Goal: Information Seeking & Learning: Learn about a topic

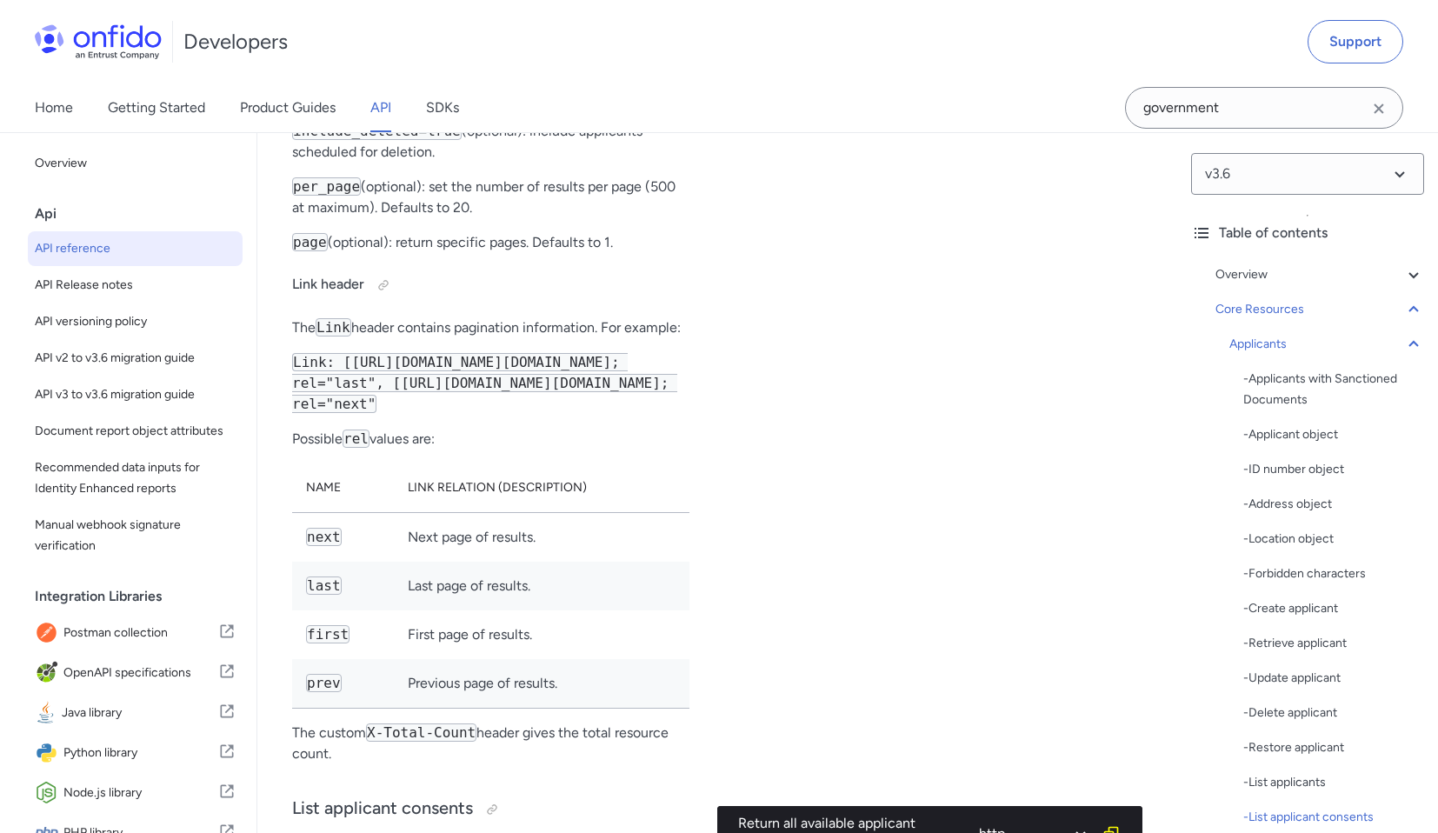
scroll to position [26538, 0]
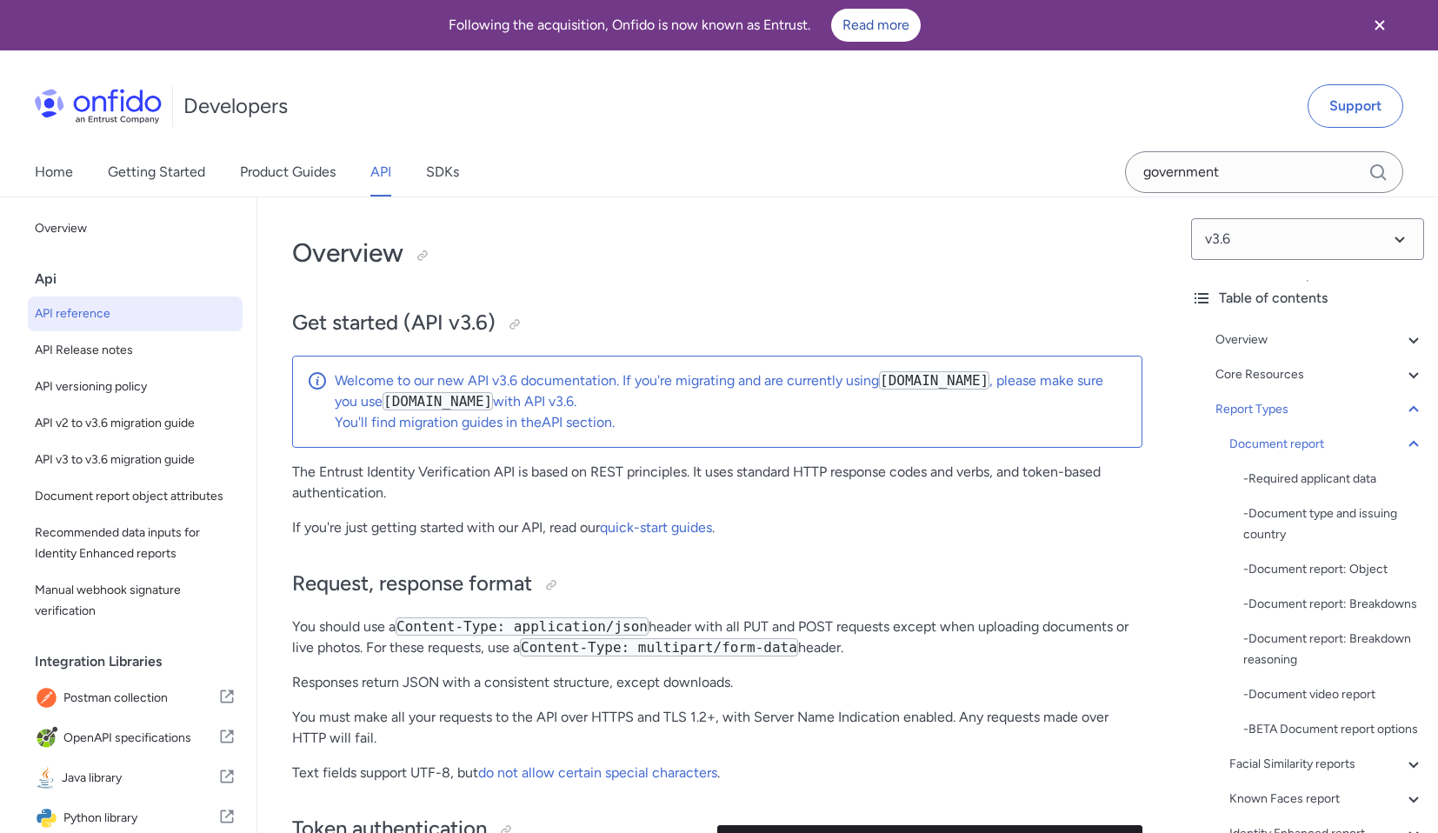
select select "python"
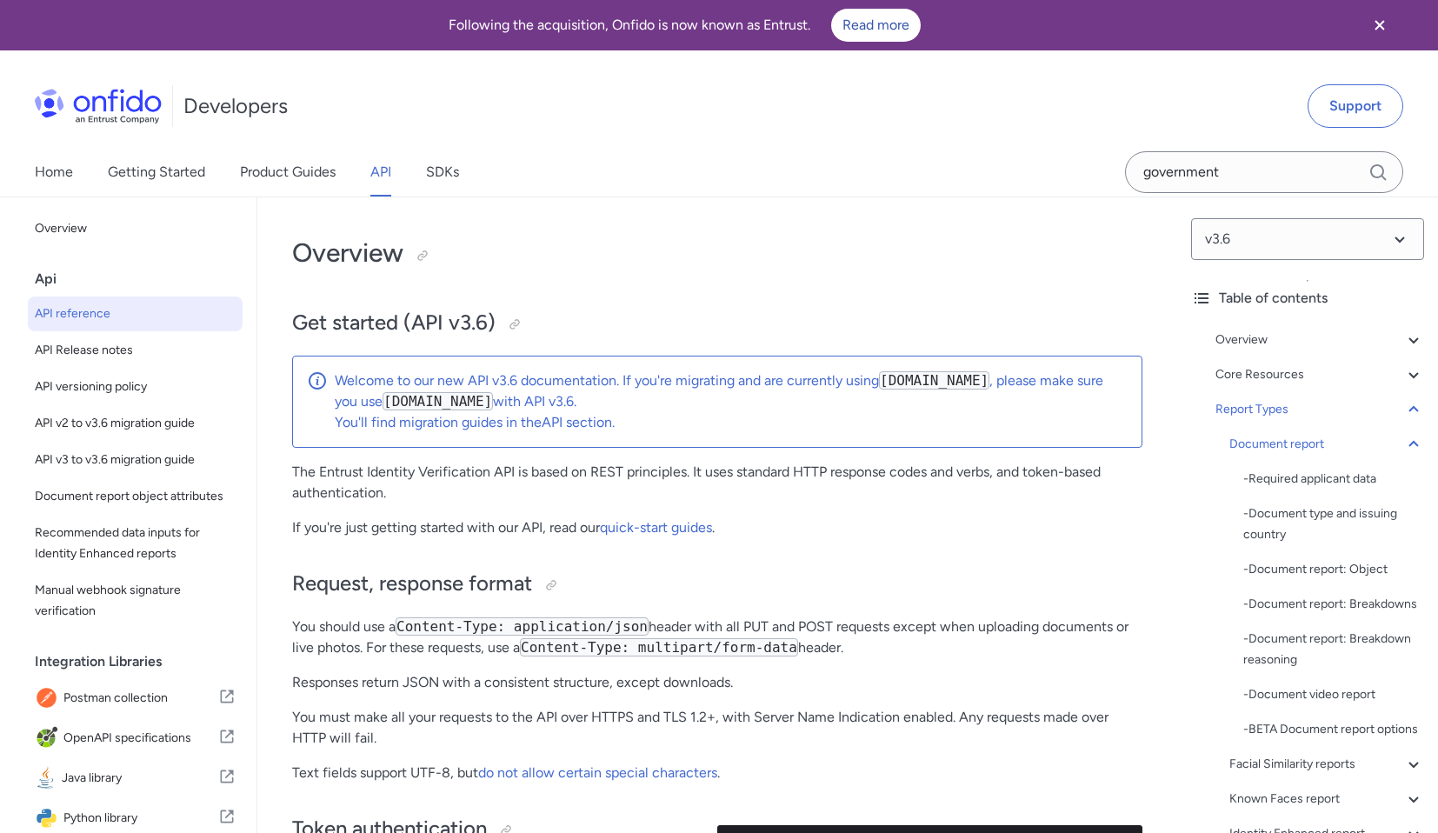
select select "python"
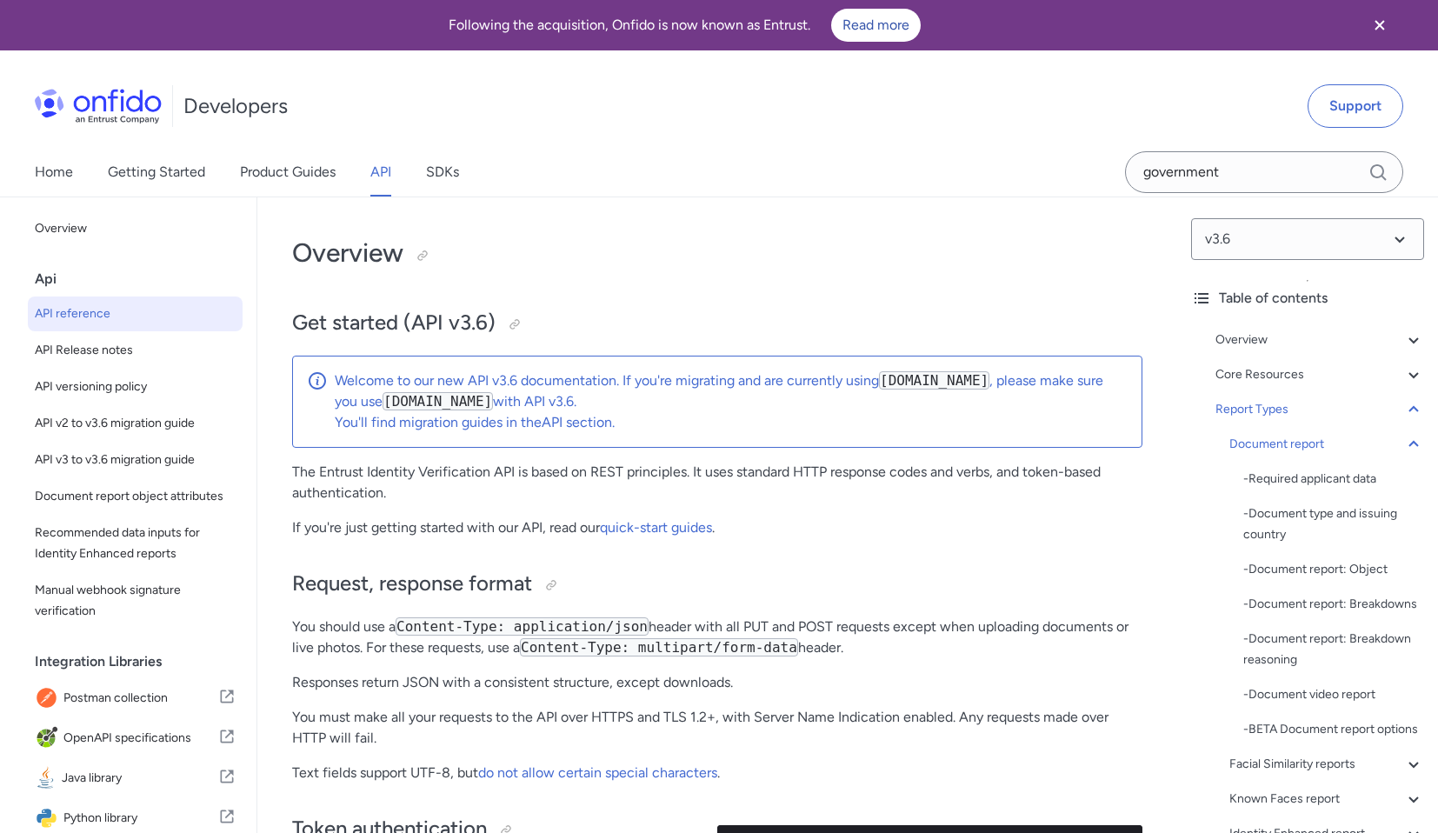
select select "python"
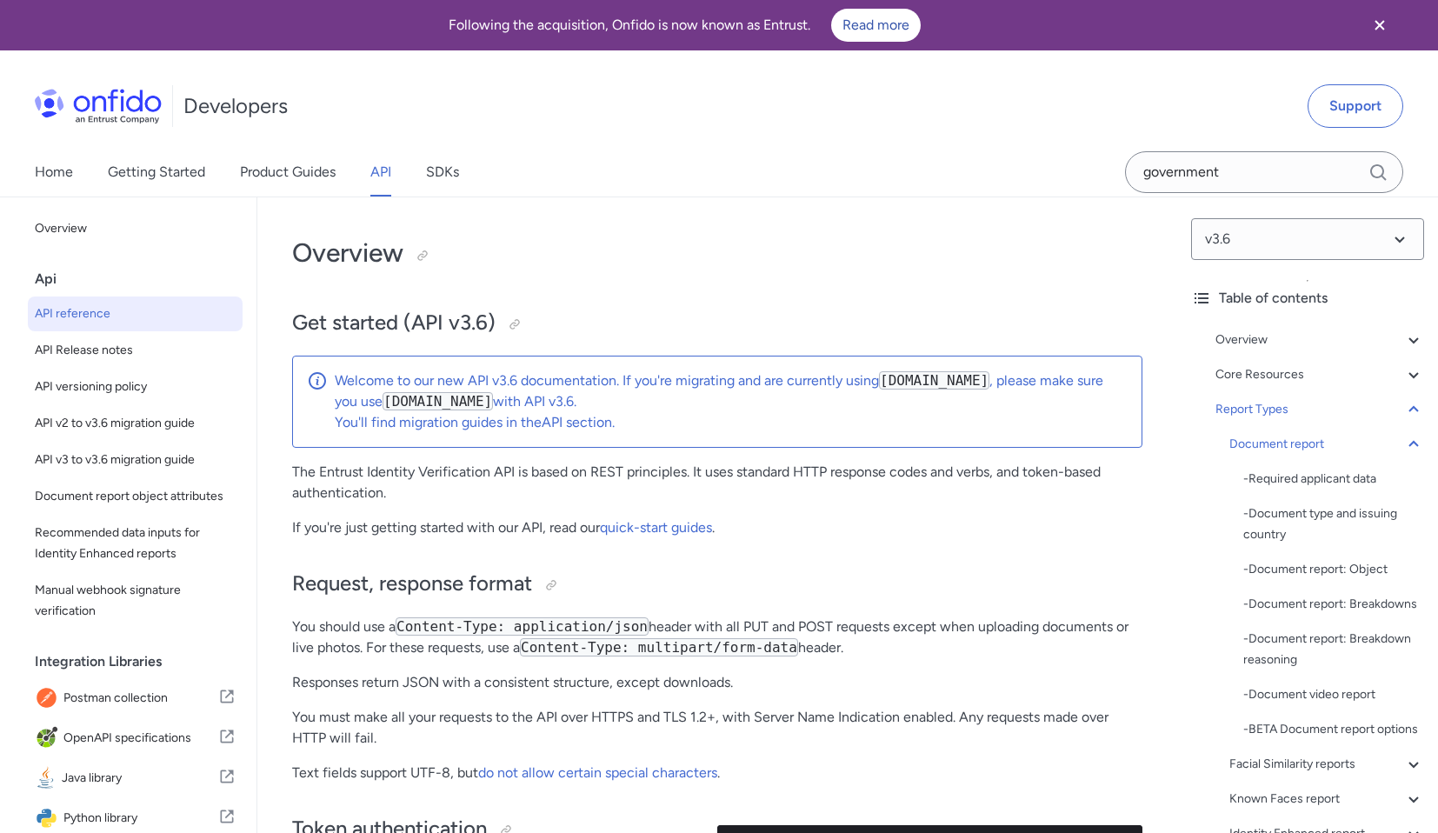
select select "python"
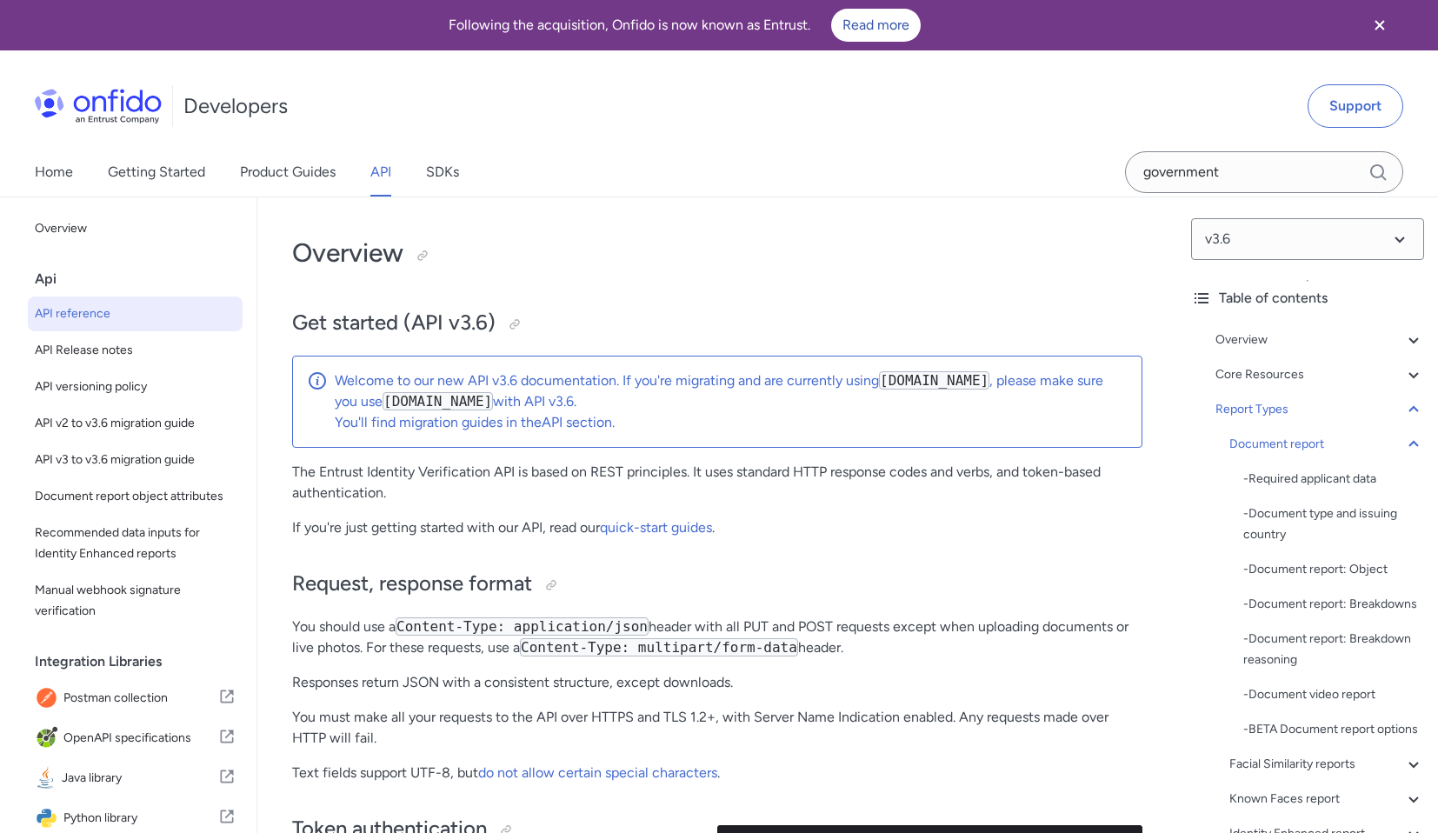
select select "python"
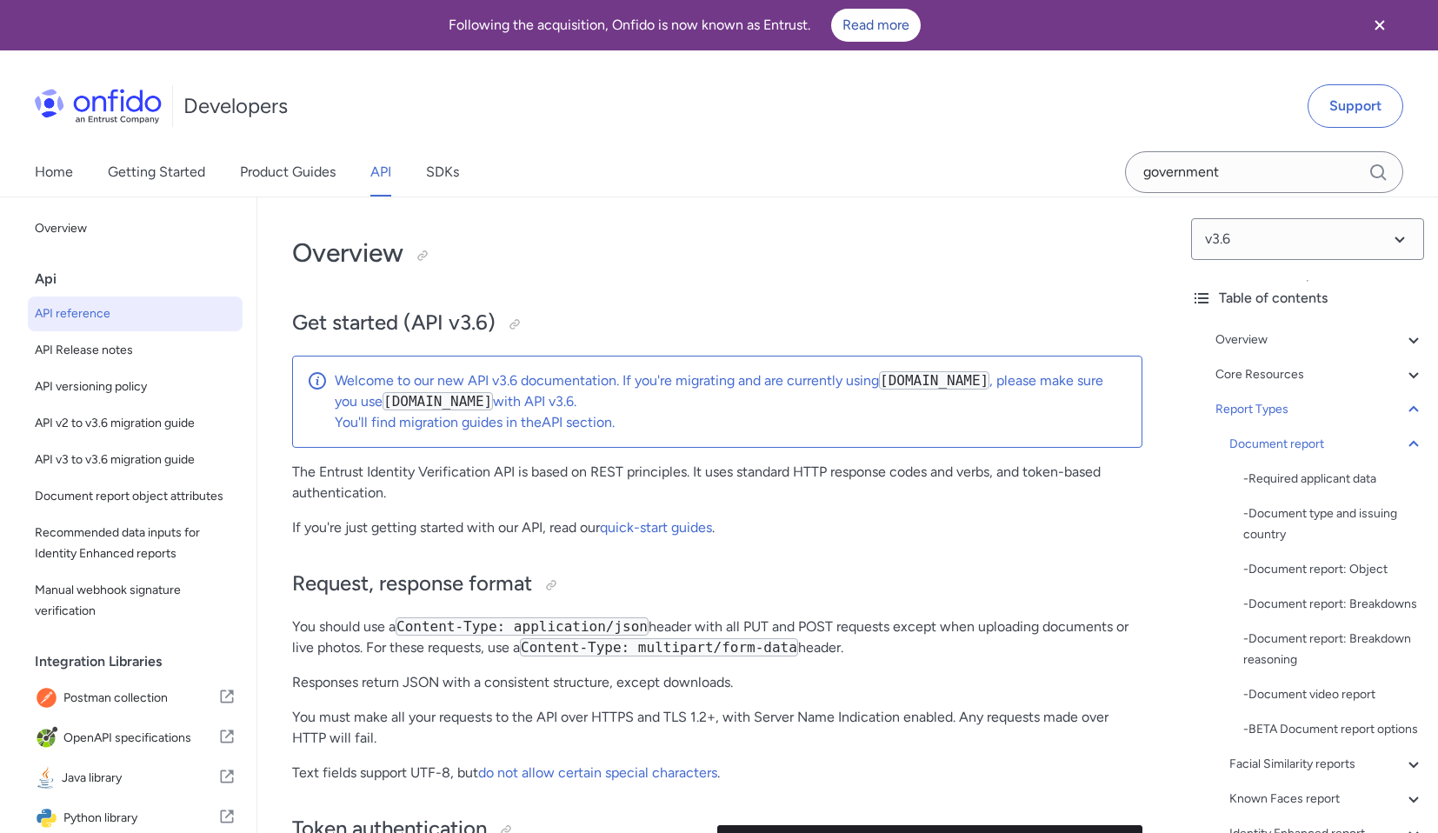
select select "python"
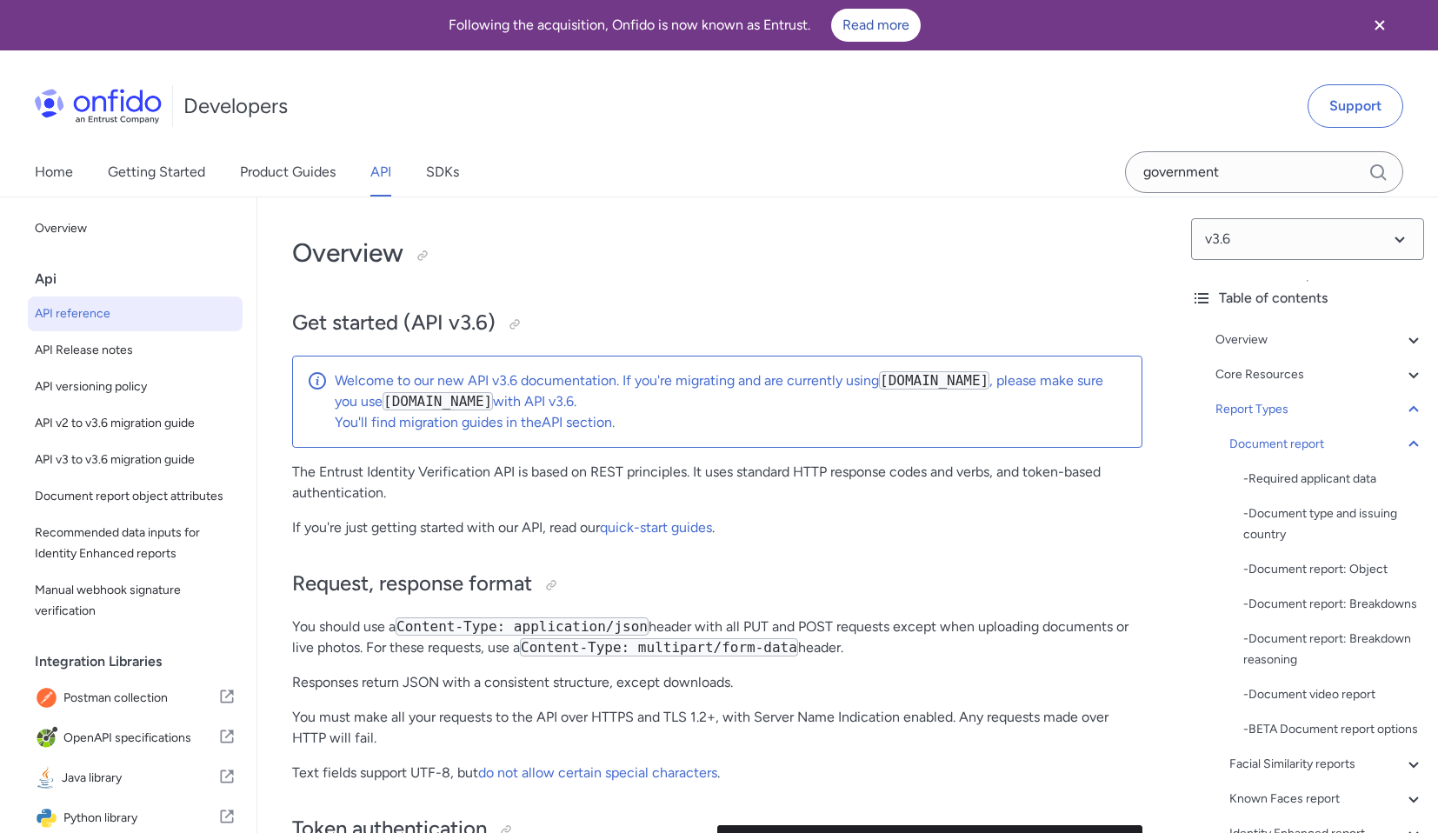
select select "python"
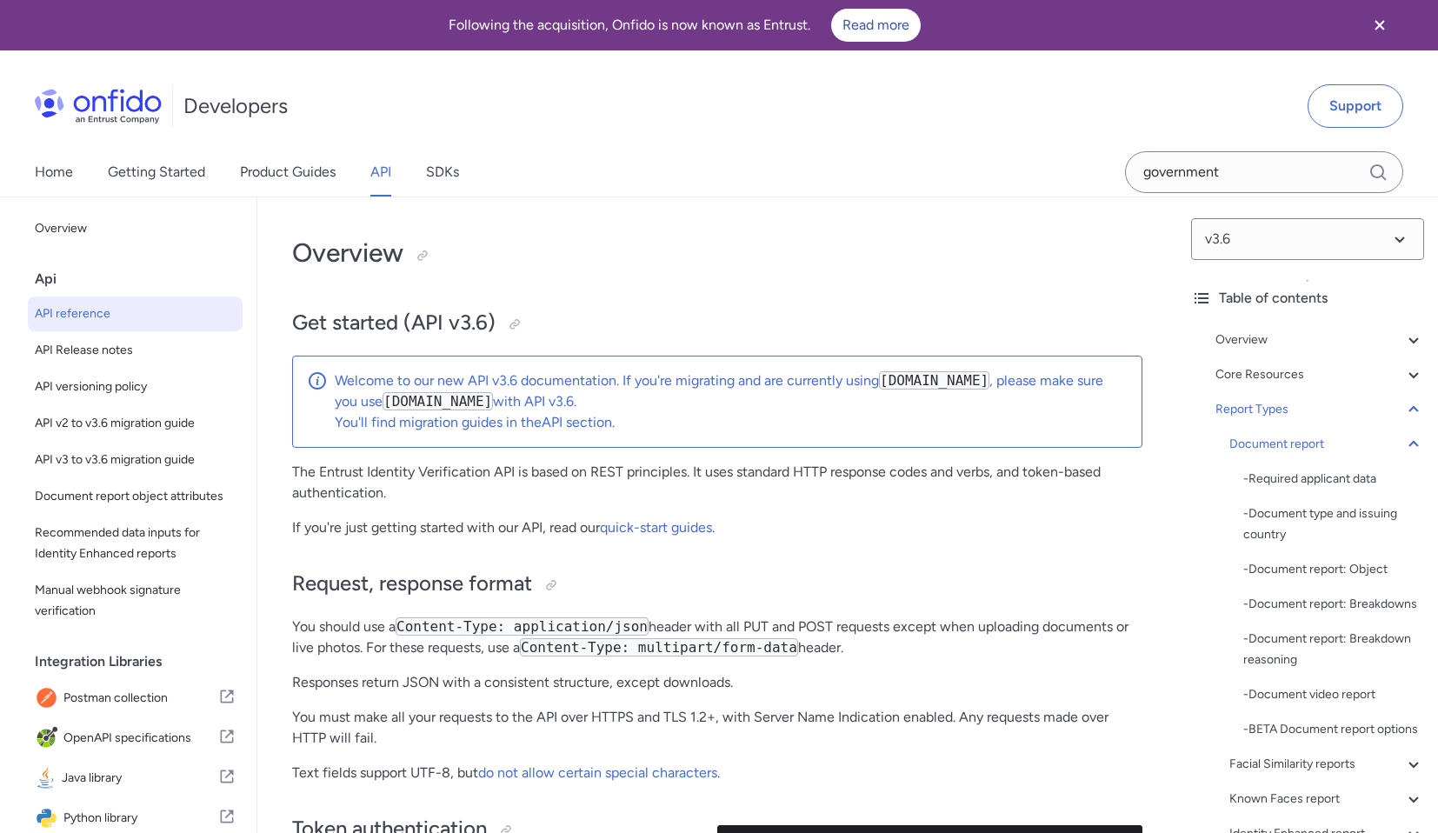
select select "python"
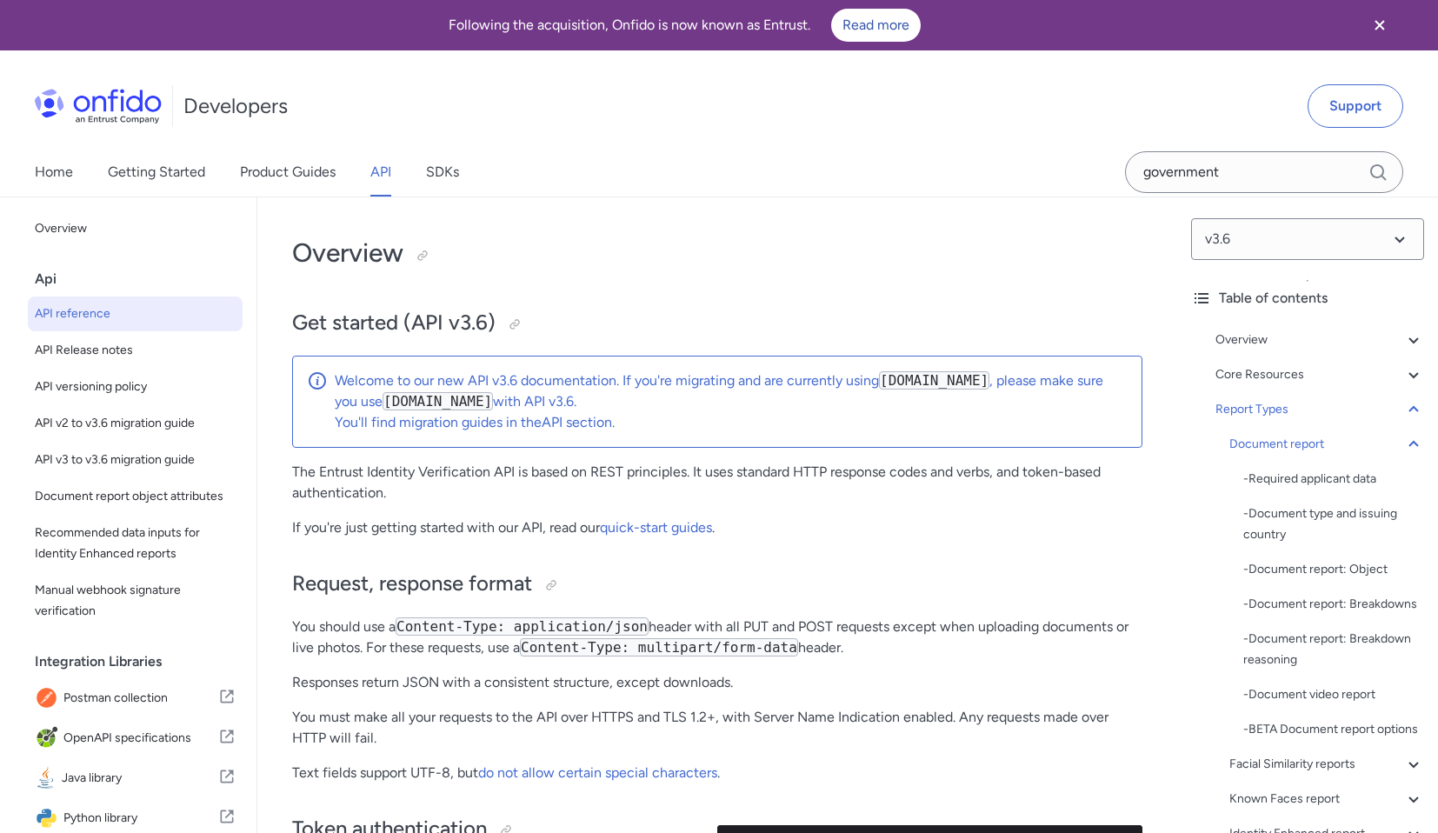
select select "python"
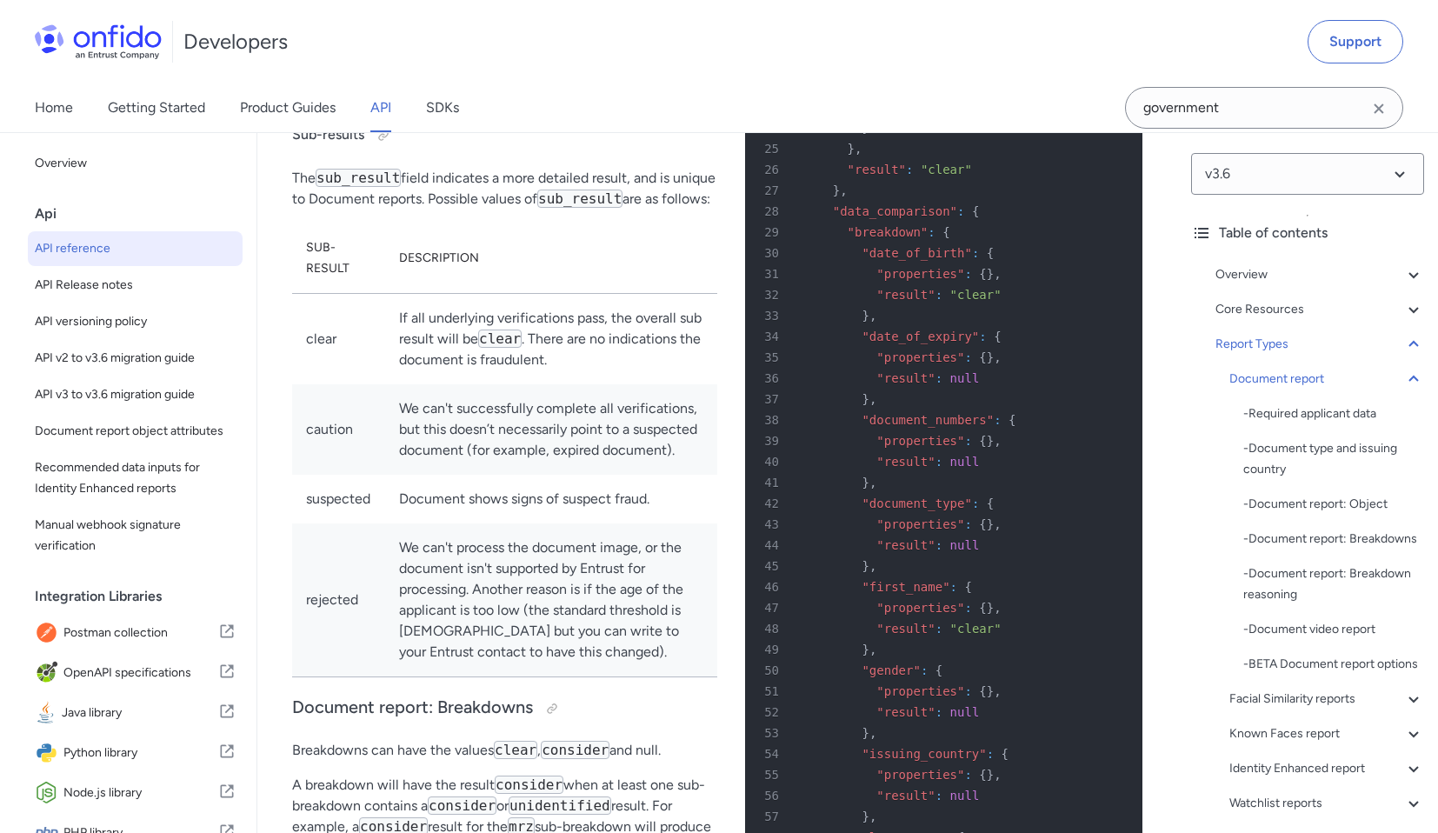
scroll to position [67723, 0]
